Goal: Information Seeking & Learning: Learn about a topic

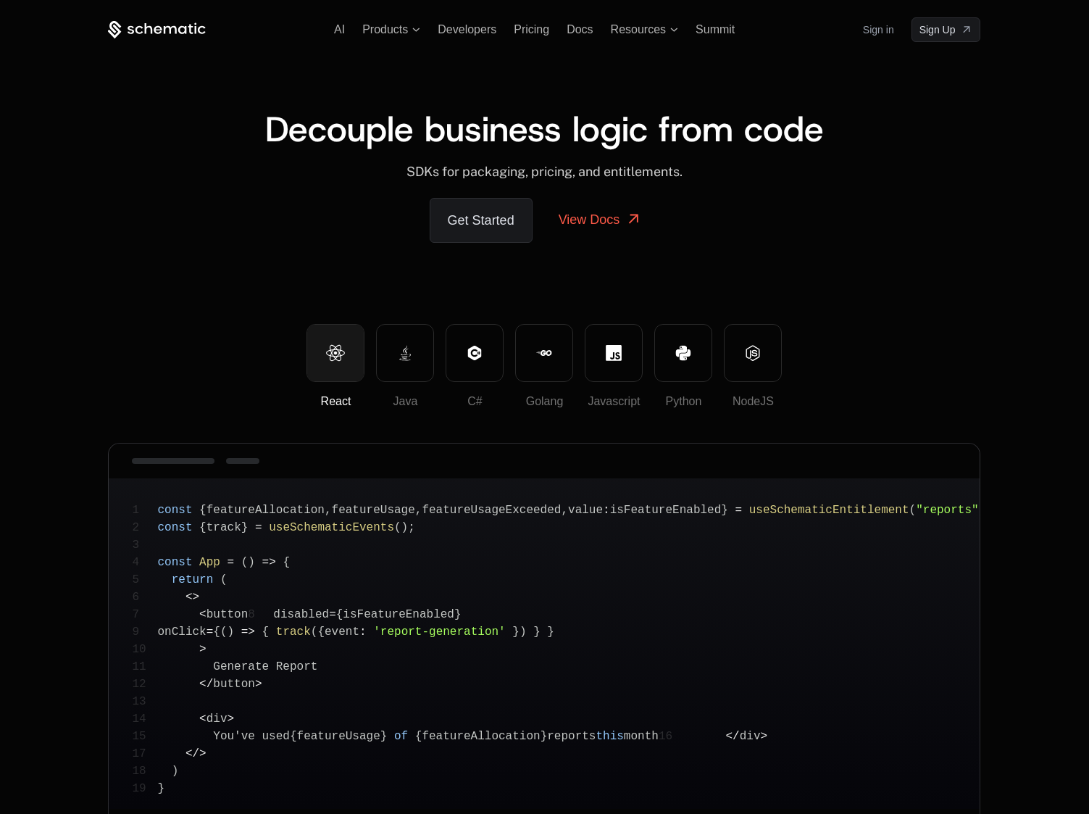
scroll to position [223, 0]
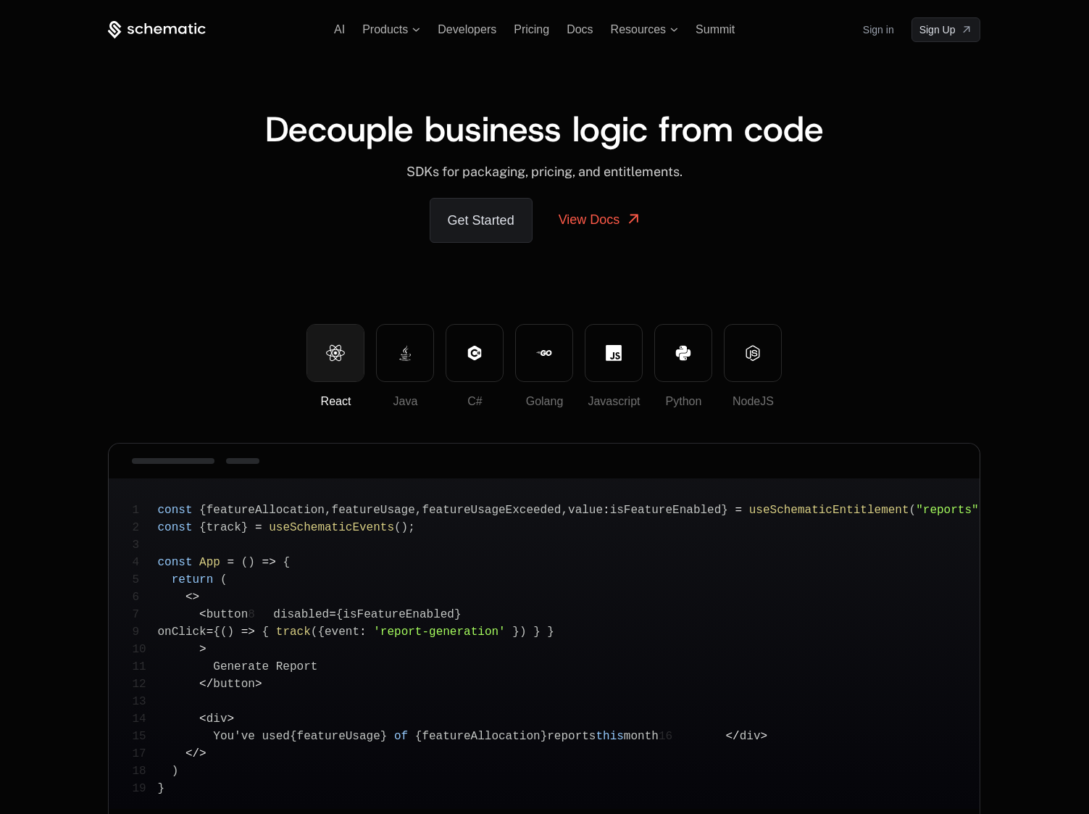
scroll to position [223, 0]
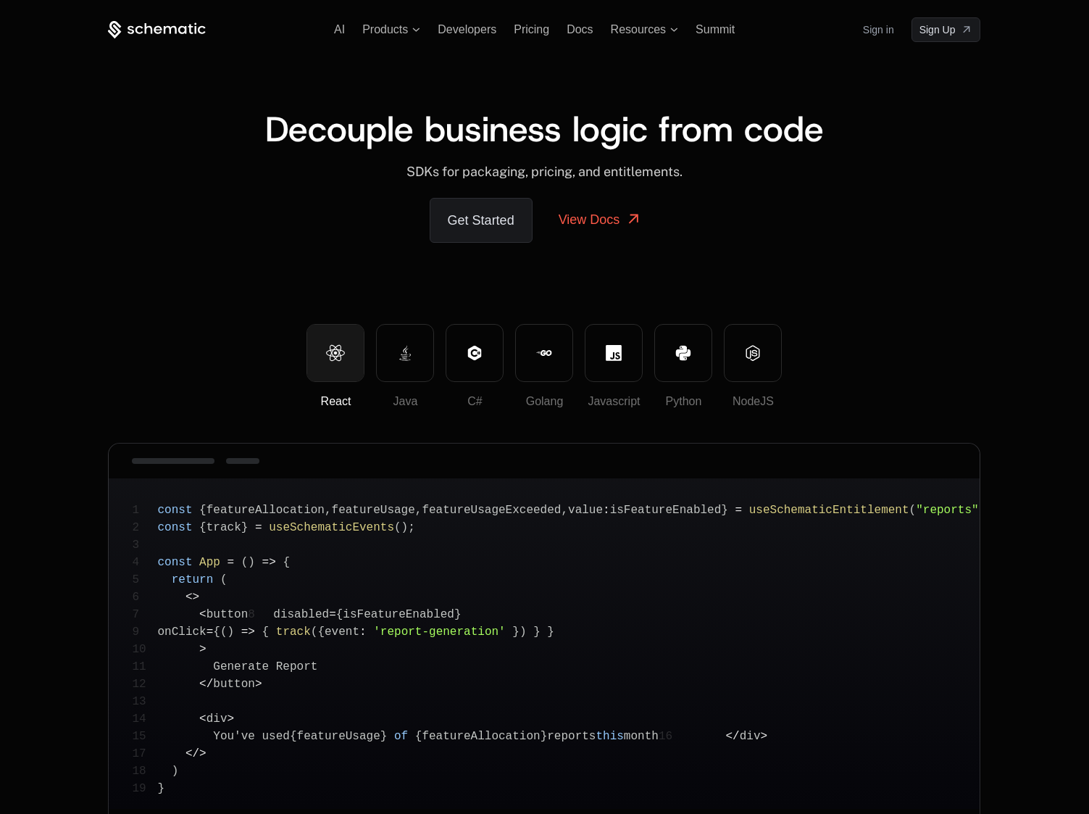
scroll to position [223, 0]
